Goal: Information Seeking & Learning: Learn about a topic

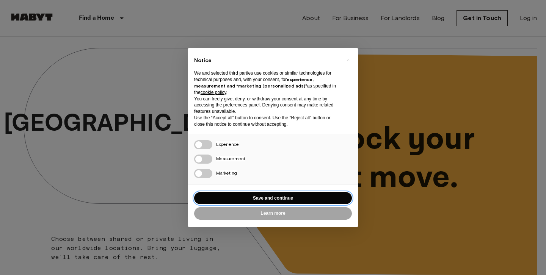
click at [263, 198] on button "Save and continue" at bounding box center [273, 198] width 158 height 13
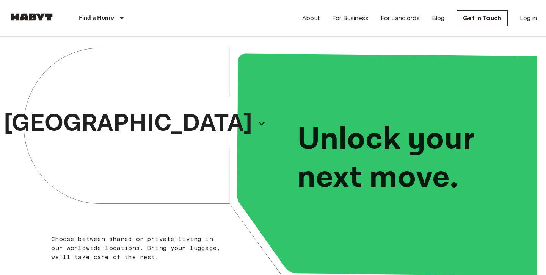
scroll to position [957, 0]
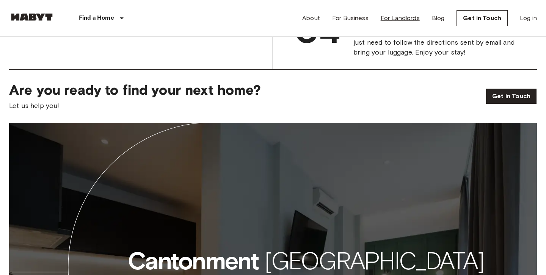
click at [407, 21] on link "For Landlords" at bounding box center [399, 18] width 39 height 9
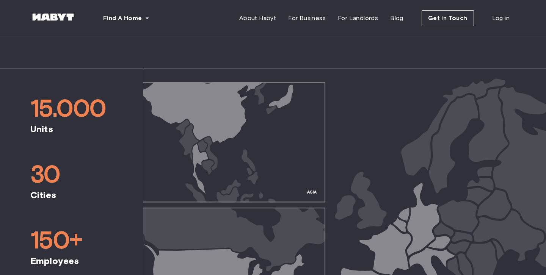
click at [71, 115] on span "15.000" at bounding box center [71, 108] width 82 height 30
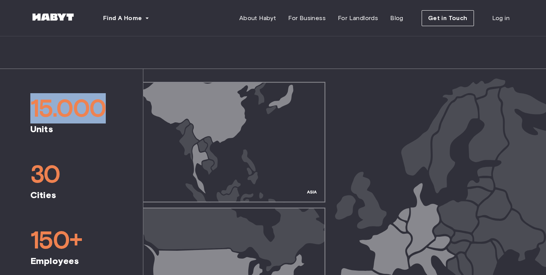
click at [71, 115] on span "15.000" at bounding box center [71, 108] width 82 height 30
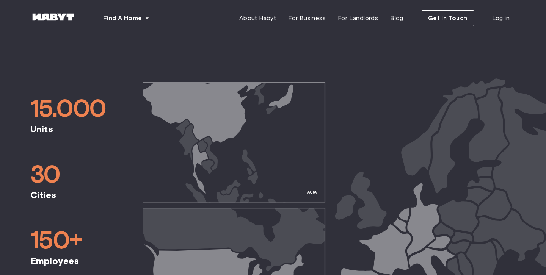
click at [93, 132] on span "Units" at bounding box center [71, 129] width 82 height 11
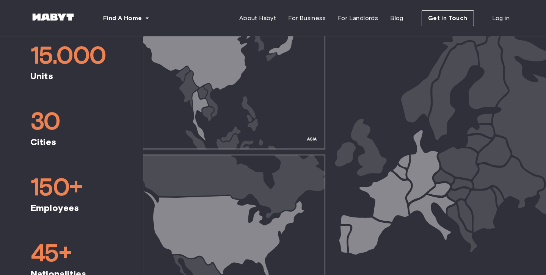
scroll to position [351, 0]
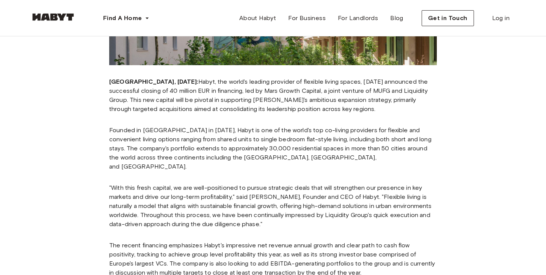
scroll to position [218, 0]
